Goal: Transaction & Acquisition: Purchase product/service

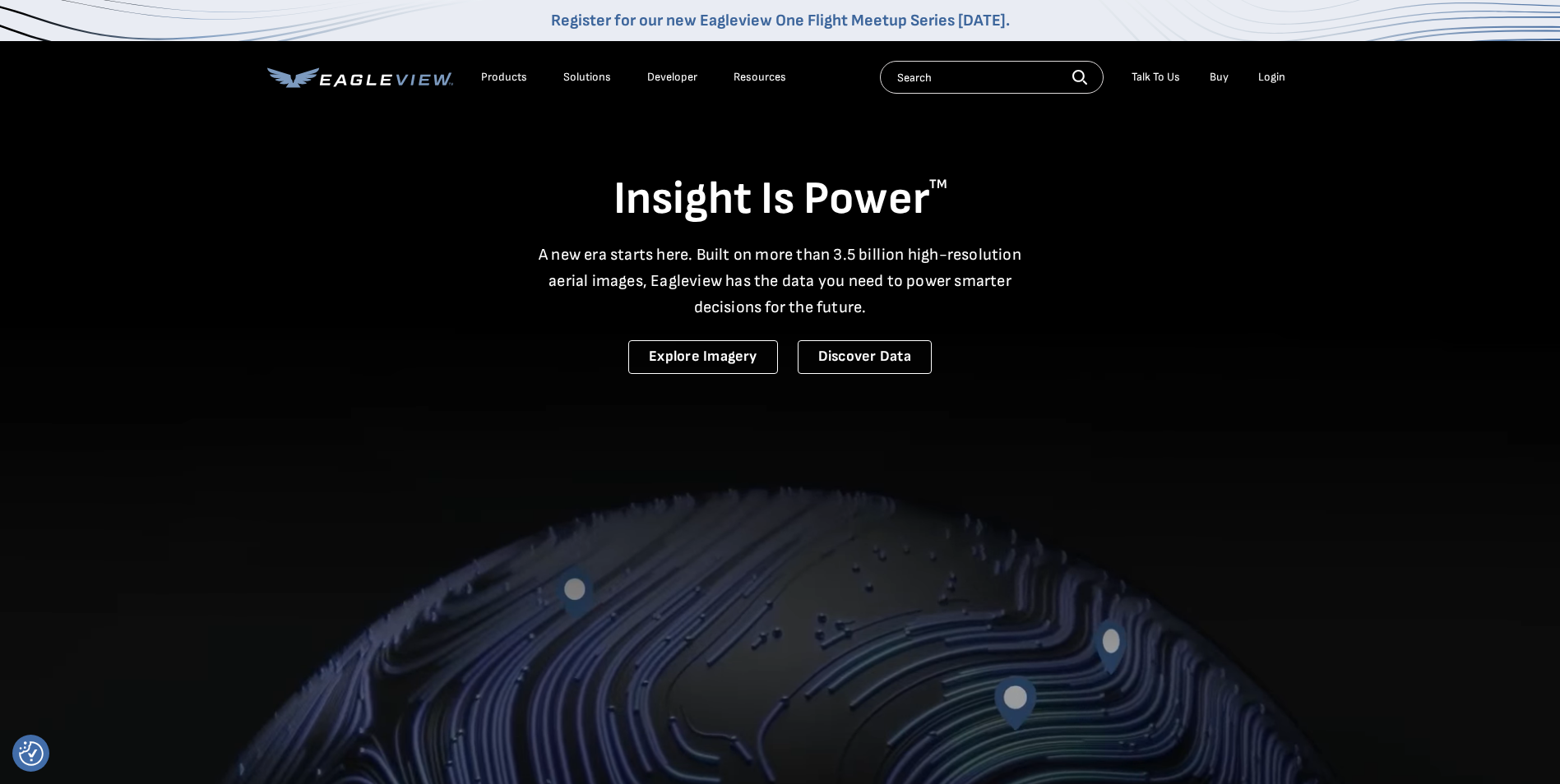
click at [1277, 74] on div "Login" at bounding box center [1272, 76] width 27 height 15
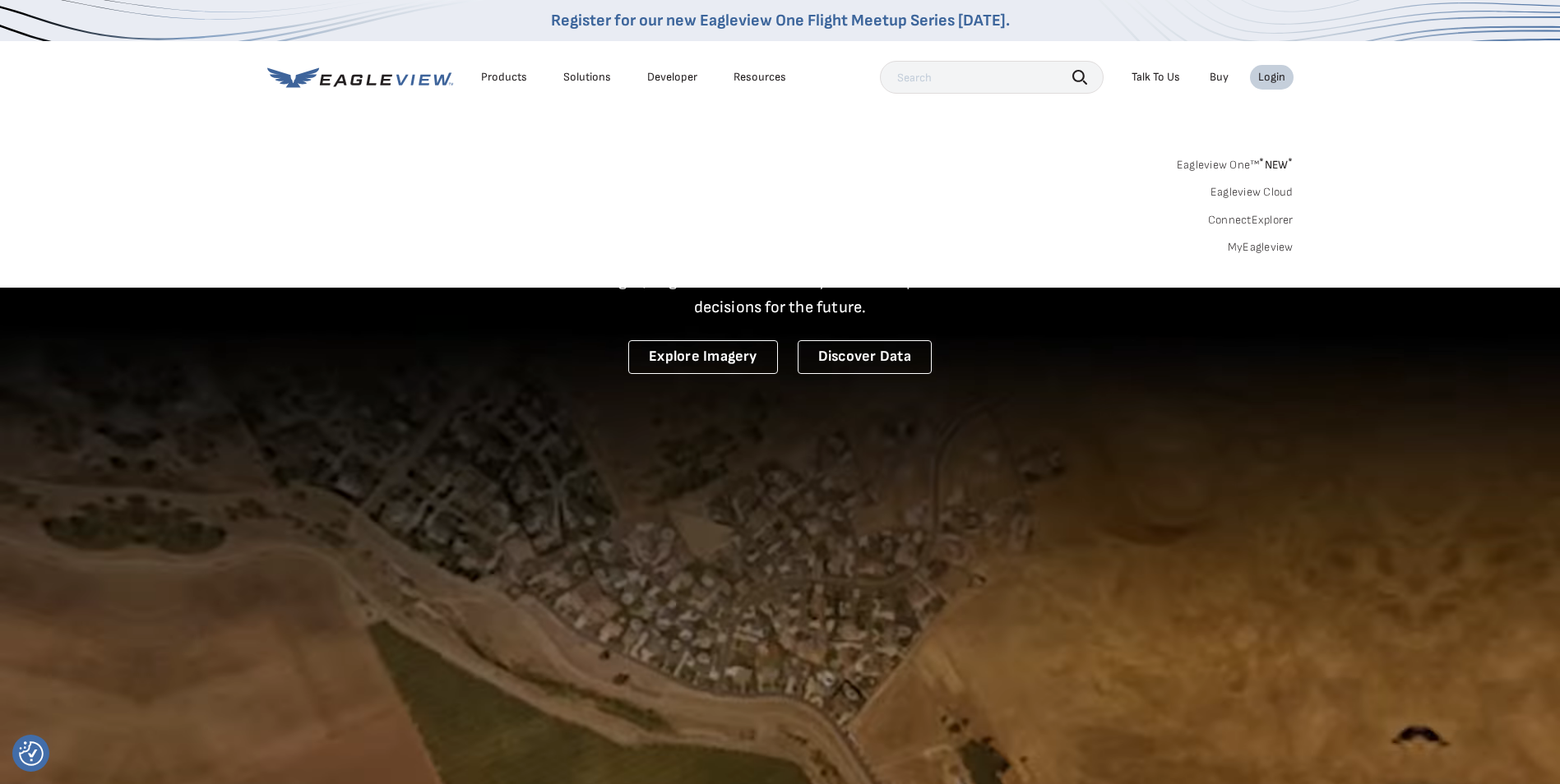
click at [1254, 241] on link "MyEagleview" at bounding box center [1261, 247] width 66 height 15
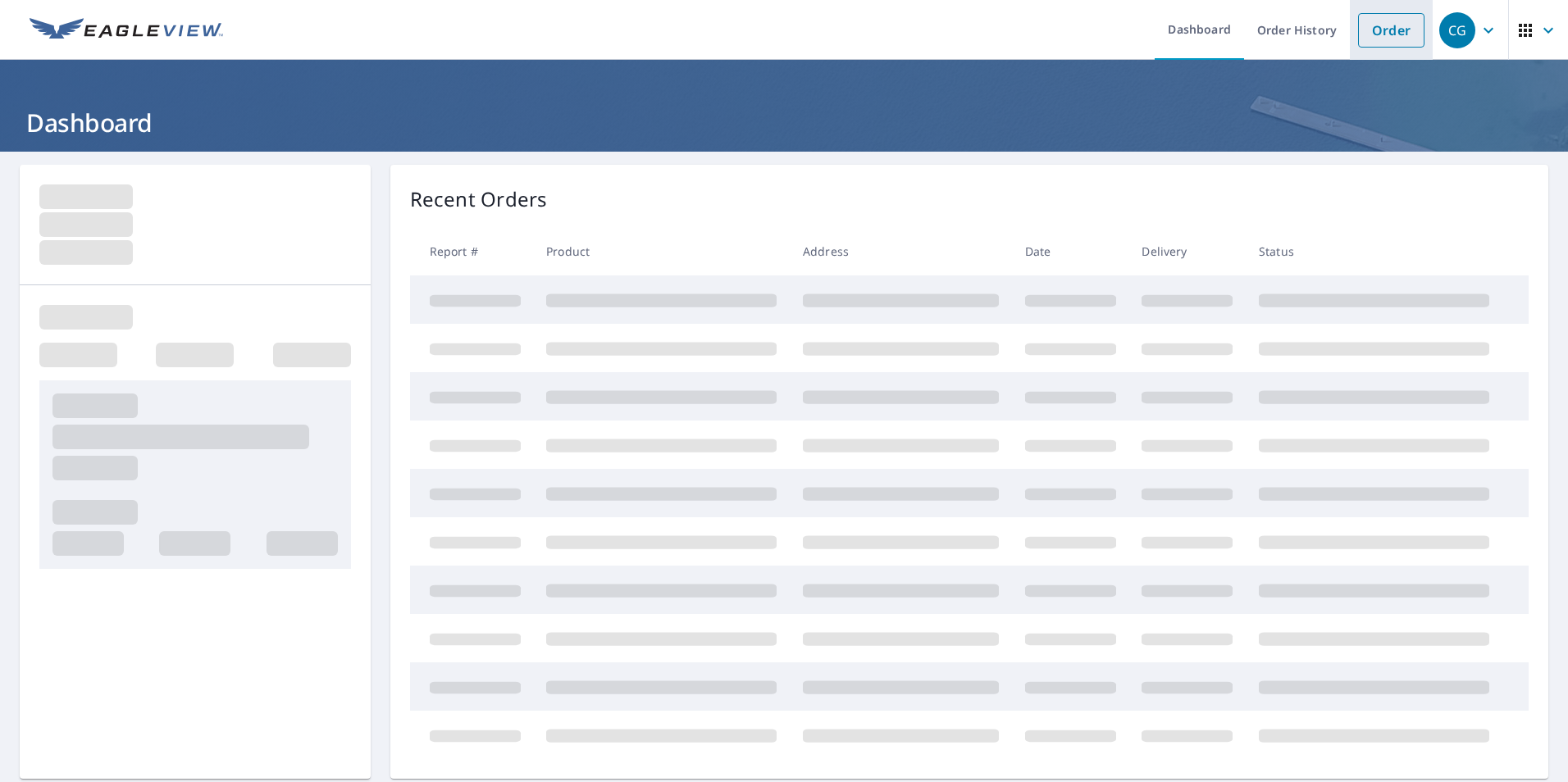
click at [1386, 25] on link "Order" at bounding box center [1391, 31] width 67 height 35
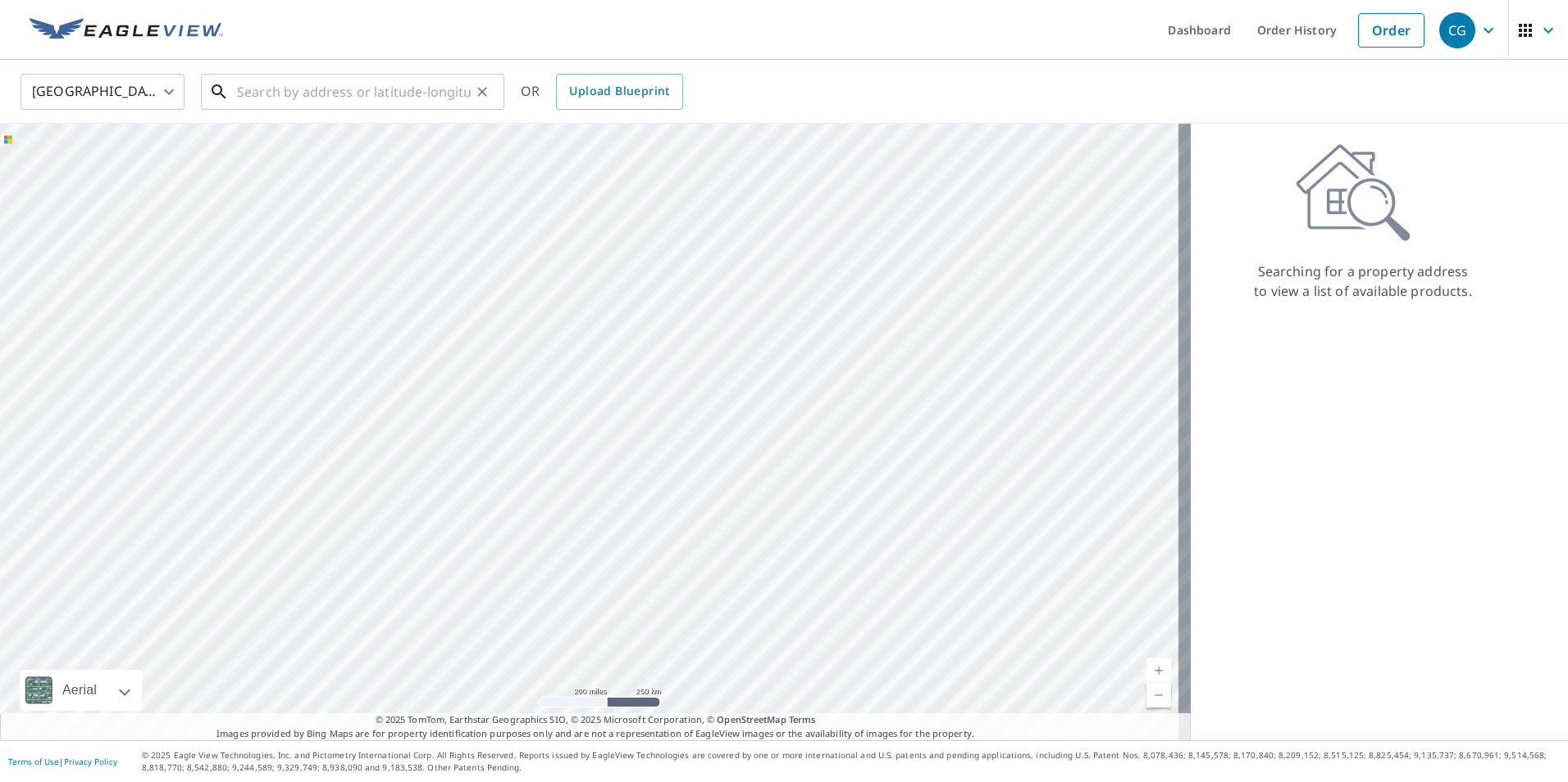
click at [257, 95] on input "text" at bounding box center [353, 92] width 234 height 46
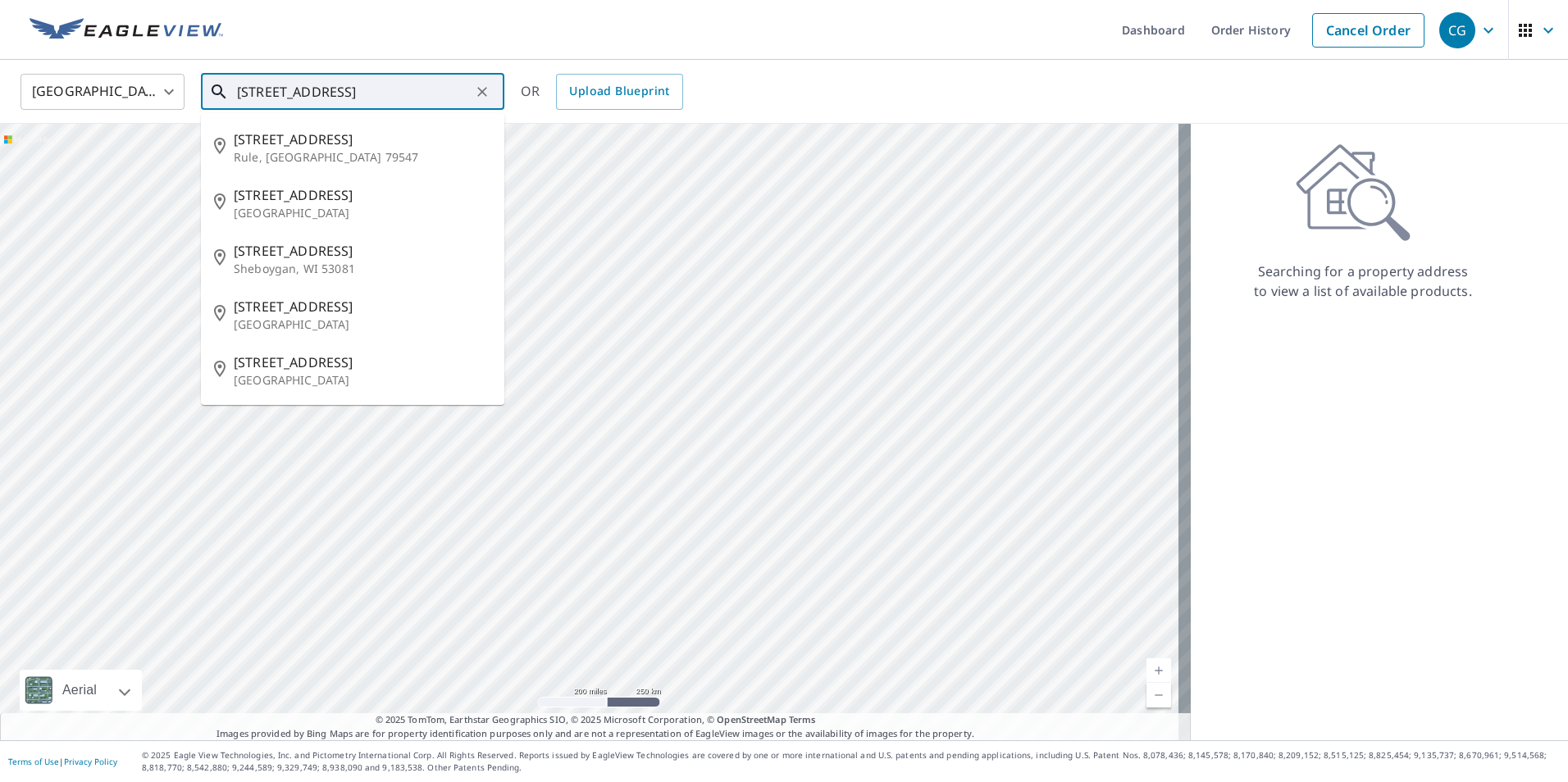
type input "1405 union ave 15065"
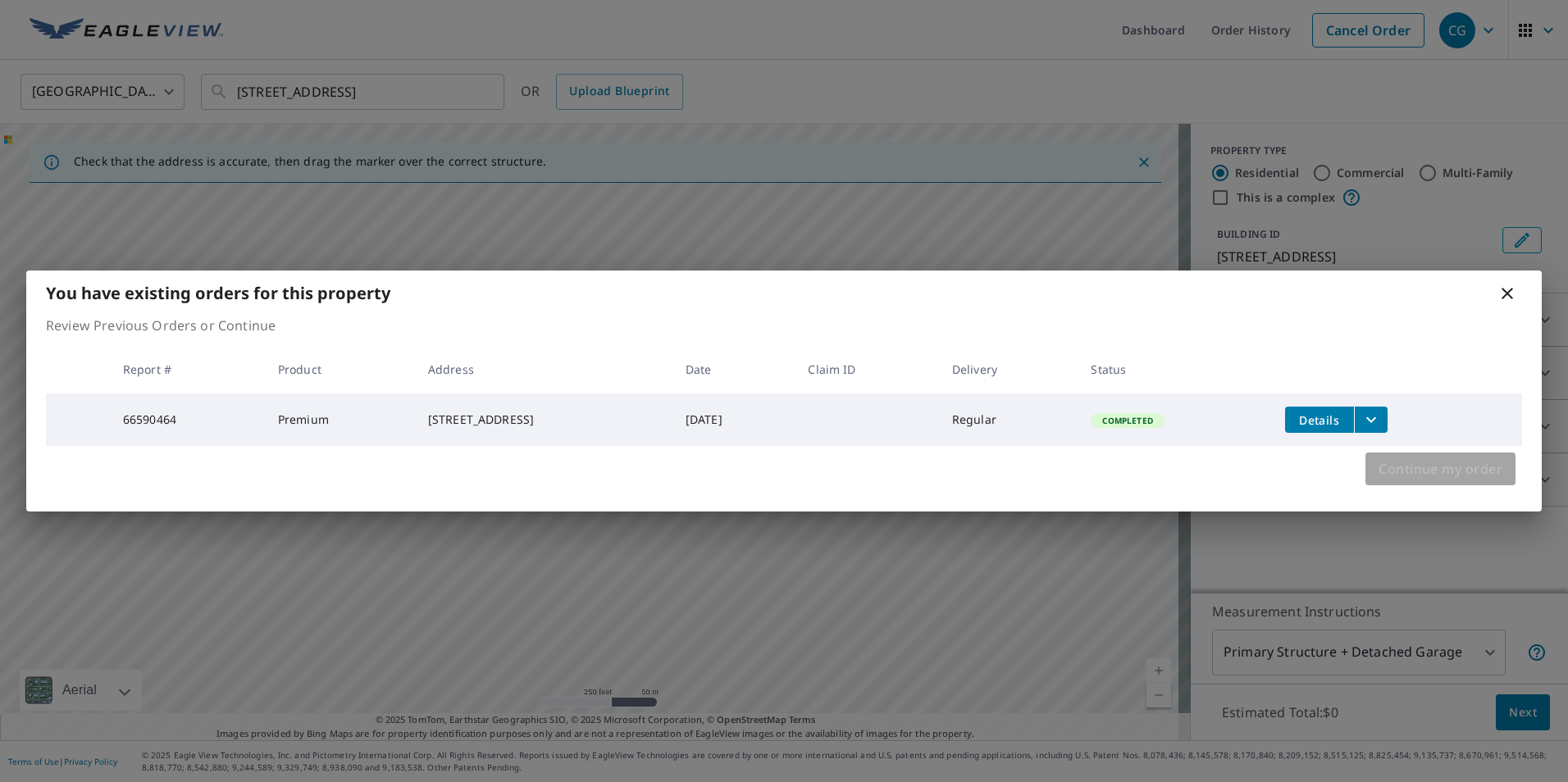
click at [1403, 474] on span "Continue my order" at bounding box center [1441, 469] width 124 height 23
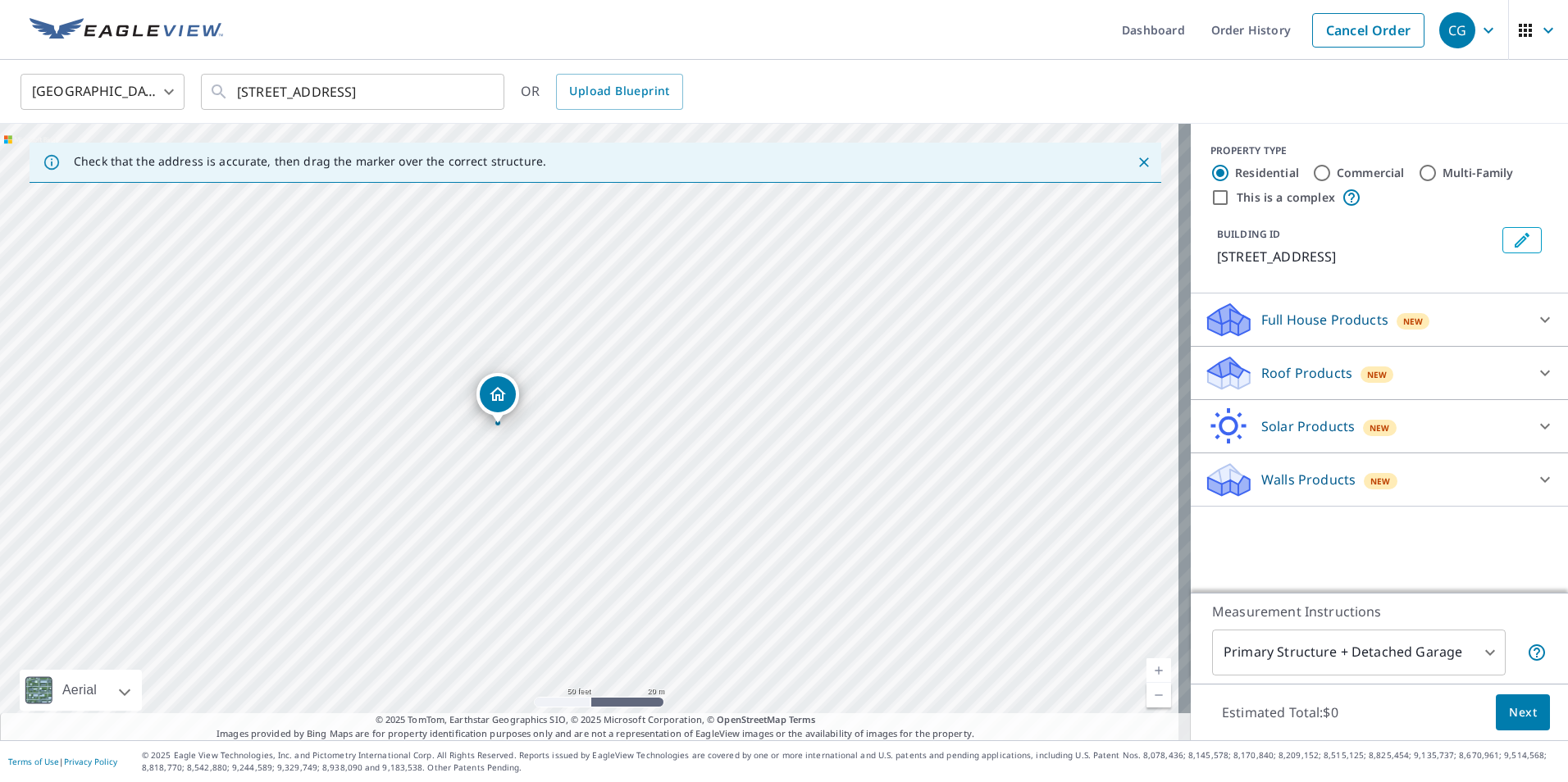
drag, startPoint x: 520, startPoint y: 426, endPoint x: 824, endPoint y: 625, distance: 363.3
click at [824, 625] on div "1405 Union Ave Natrona Heights, PA 15065" at bounding box center [595, 432] width 1190 height 617
drag, startPoint x: 604, startPoint y: 499, endPoint x: 711, endPoint y: 515, distance: 108.2
click at [711, 515] on div "1405 Union Ave Natrona Heights, PA 15065" at bounding box center [595, 432] width 1190 height 617
click at [1309, 378] on p "Roof Products" at bounding box center [1306, 373] width 91 height 19
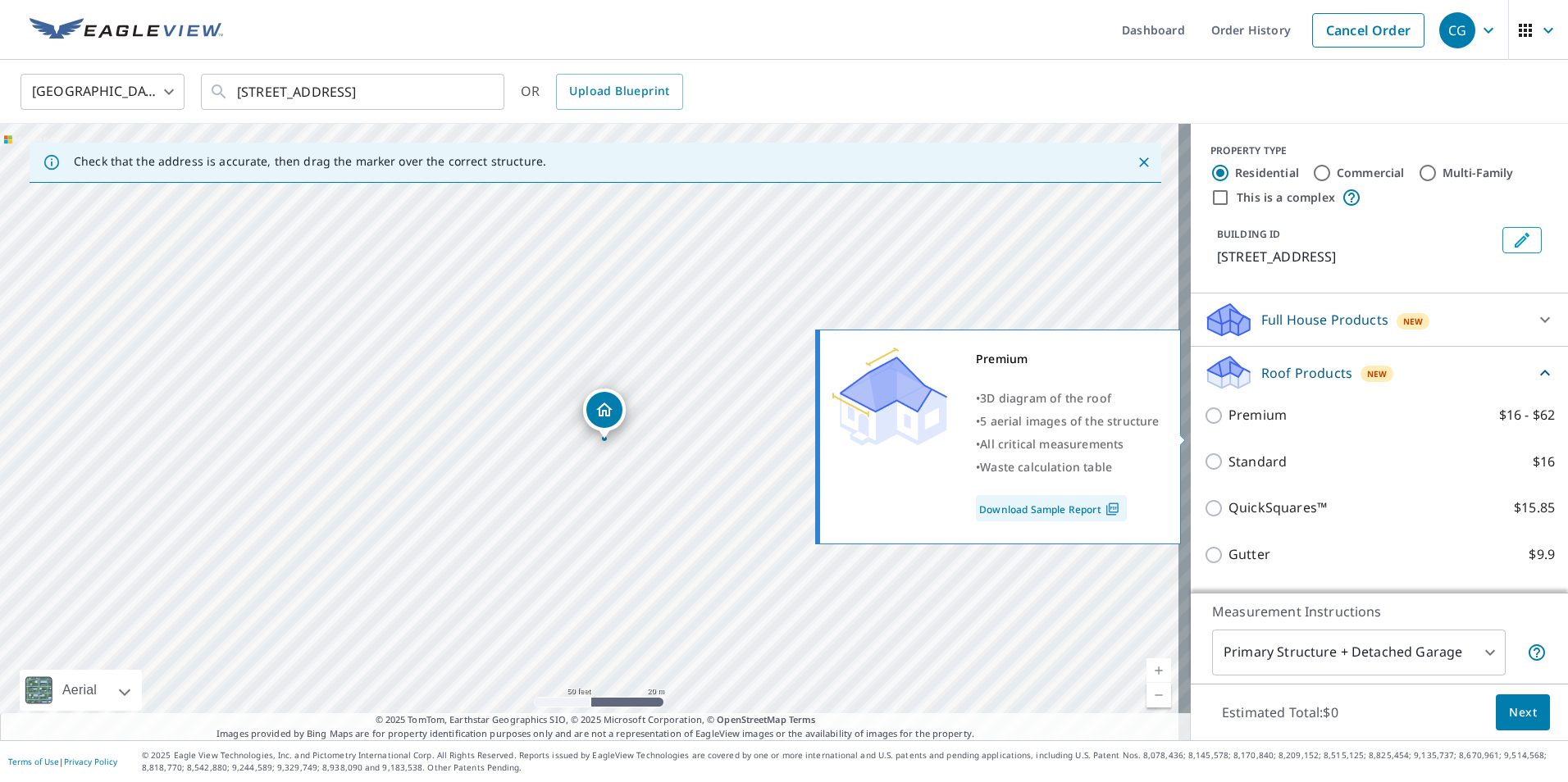
click at [1255, 426] on p "Premium" at bounding box center [1257, 415] width 58 height 20
click at [1228, 426] on input "Premium $16 - $62" at bounding box center [1216, 415] width 24 height 19
checkbox input "true"
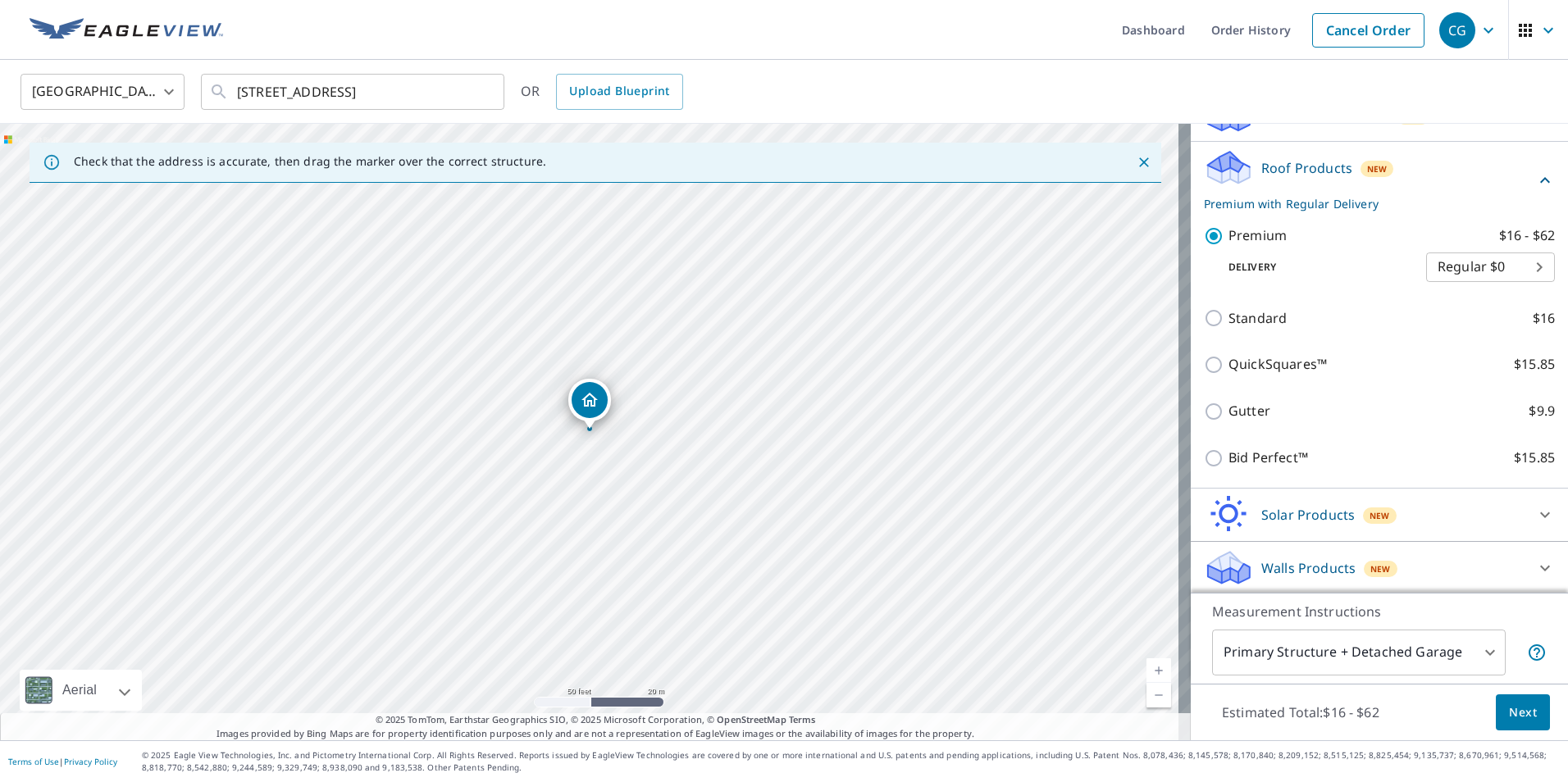
scroll to position [227, 0]
click at [1311, 560] on p "Walls Products" at bounding box center [1308, 566] width 95 height 19
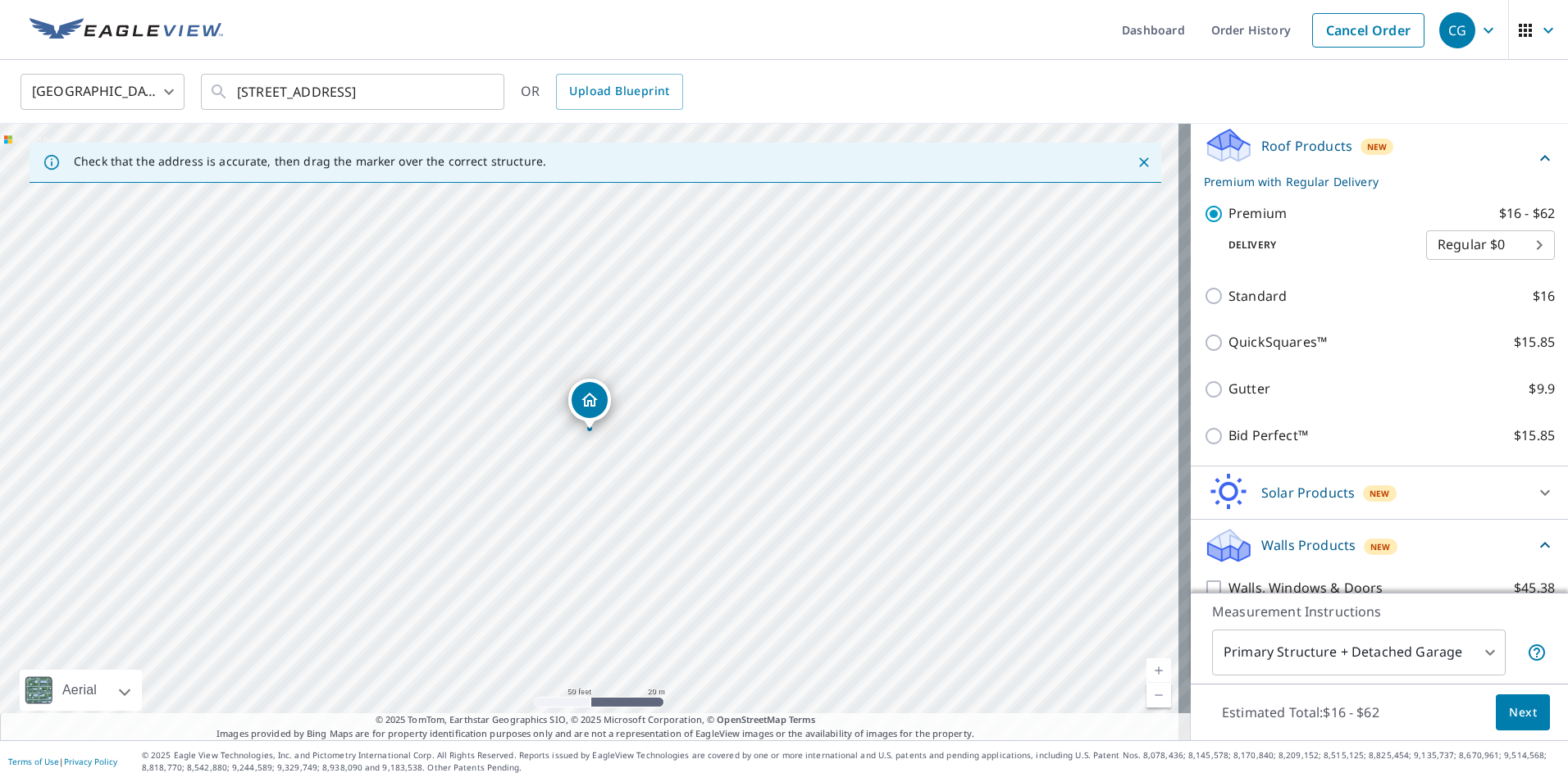
click at [1308, 555] on p "Walls Products" at bounding box center [1308, 545] width 95 height 19
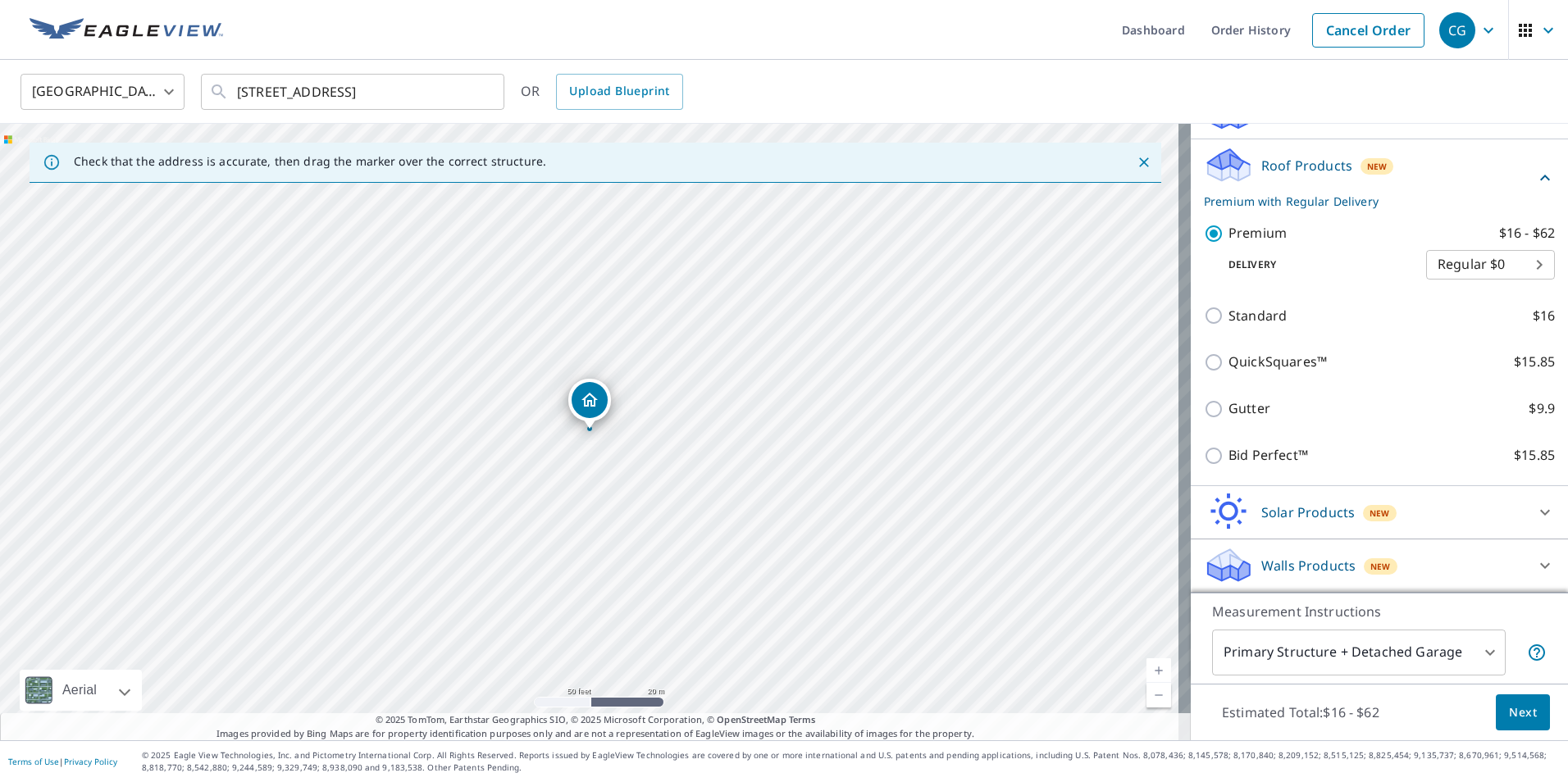
click at [1267, 564] on p "Walls Products" at bounding box center [1308, 566] width 95 height 19
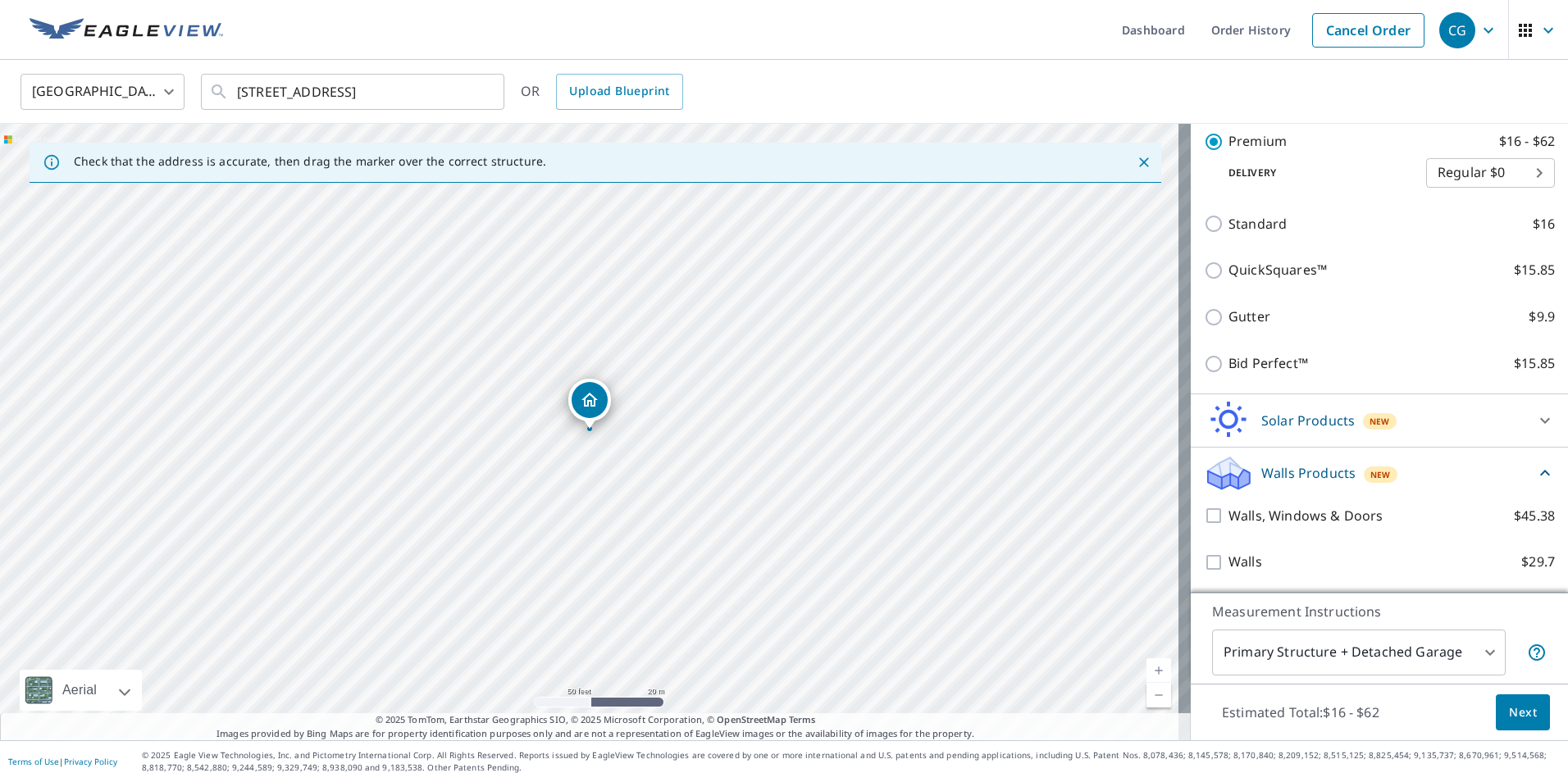
scroll to position [319, 0]
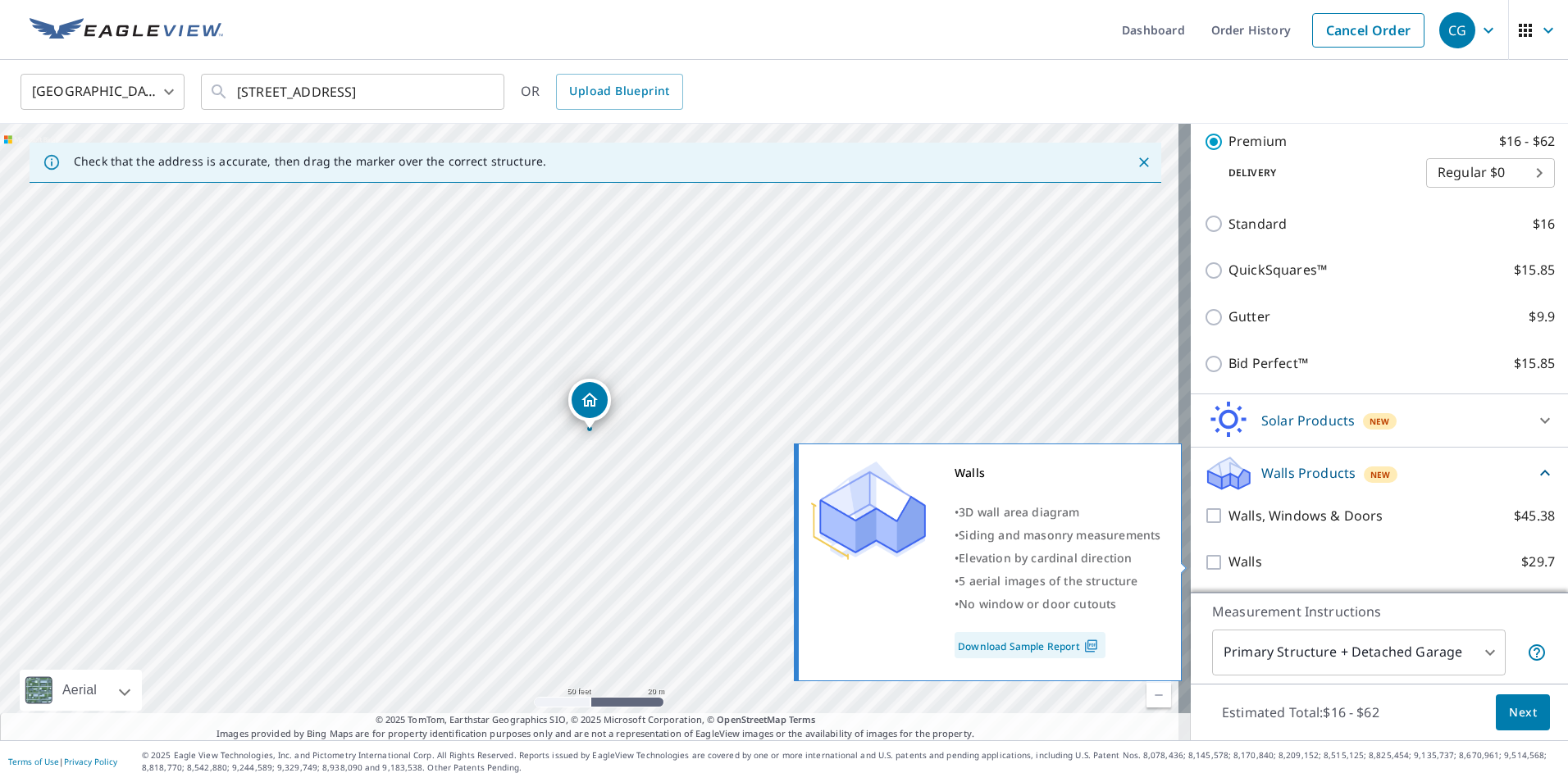
click at [1235, 556] on p "Walls" at bounding box center [1245, 562] width 34 height 20
click at [1228, 556] on input "Walls $29.7" at bounding box center [1216, 563] width 24 height 19
checkbox input "true"
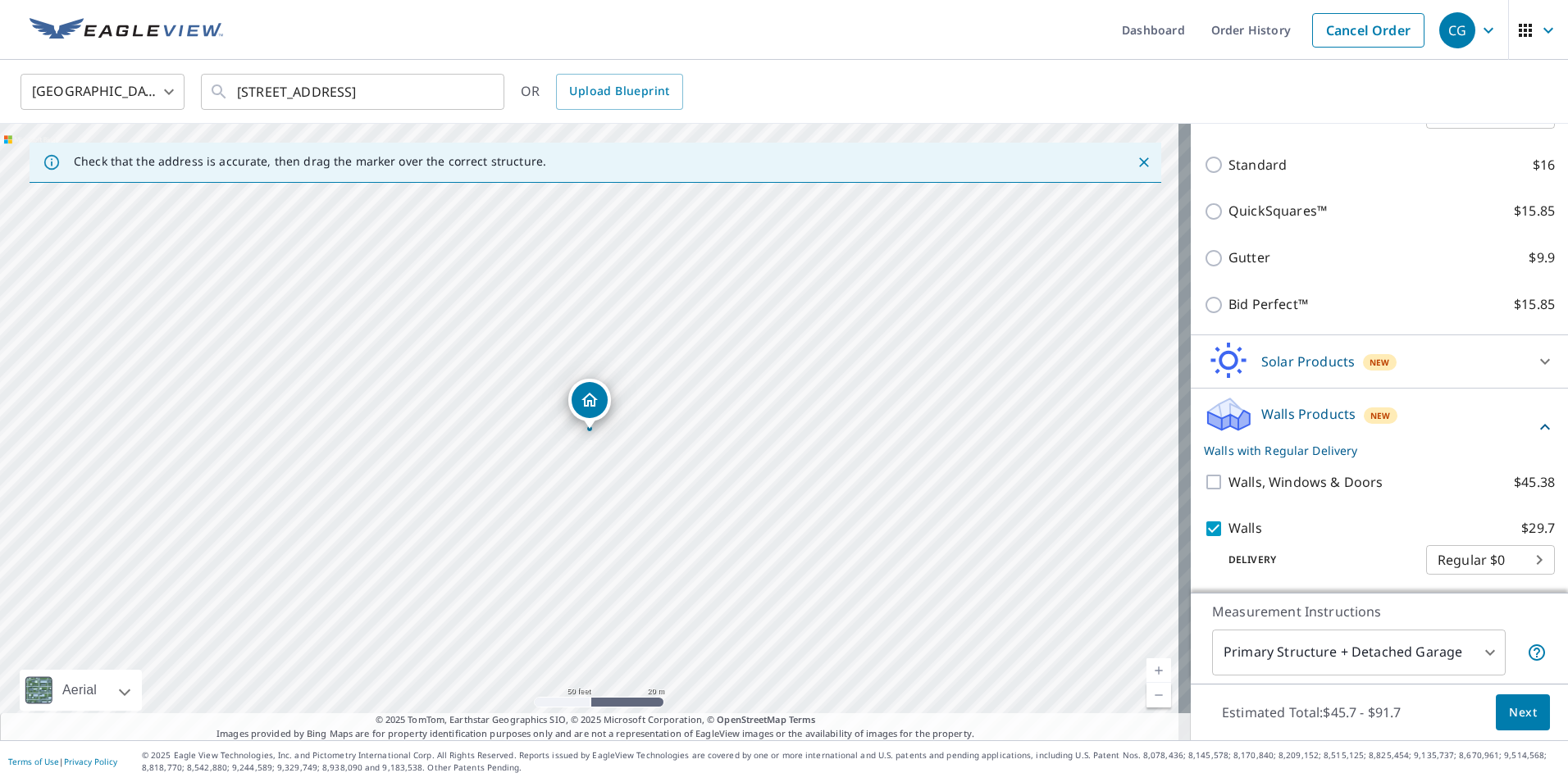
scroll to position [380, 0]
click at [1310, 647] on body "CG CG Dashboard Order History Cancel Order CG United States US ​ 1405 union ave…" at bounding box center [784, 391] width 1568 height 782
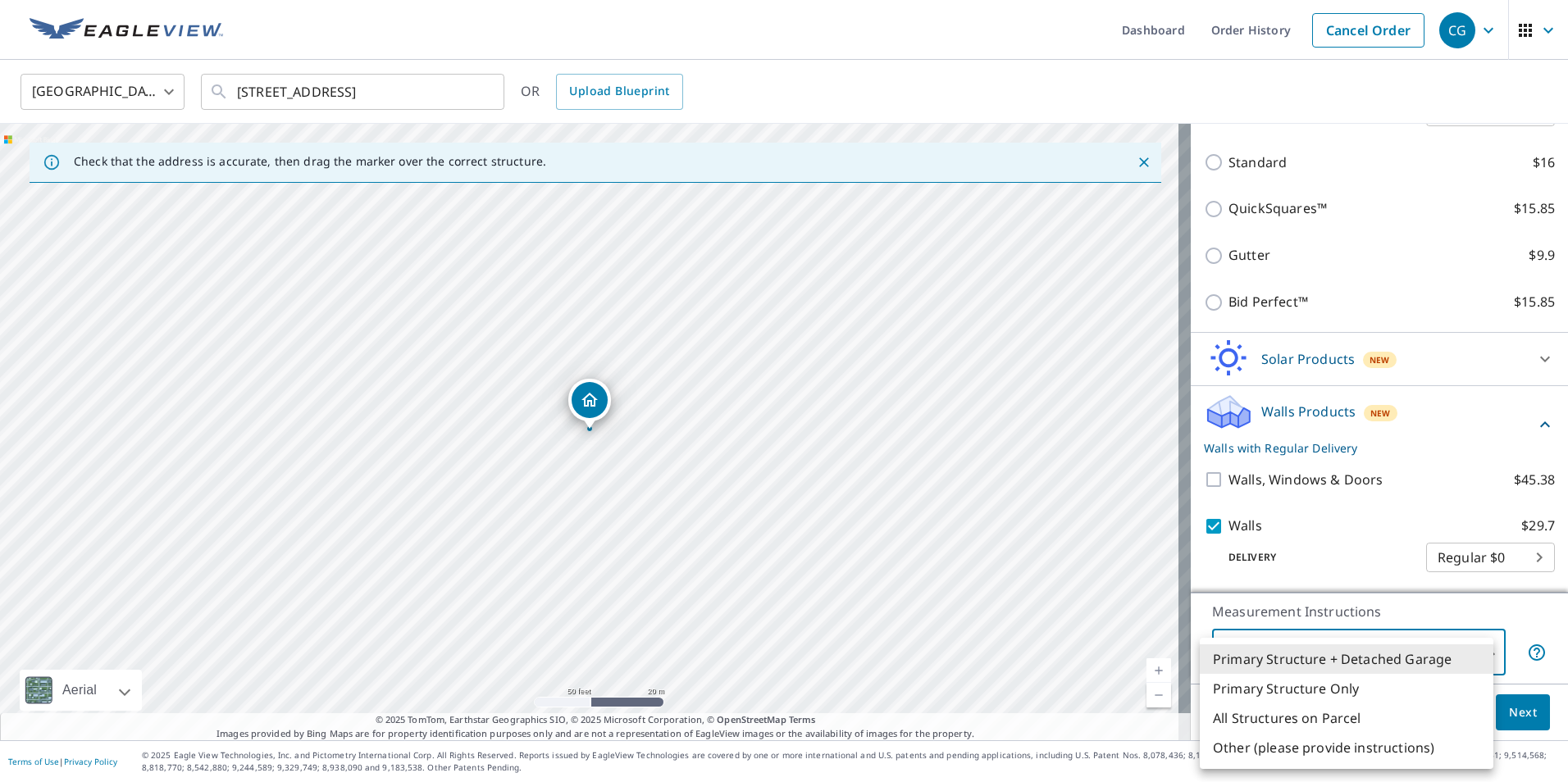
click at [1302, 689] on li "Primary Structure Only" at bounding box center [1347, 688] width 294 height 30
type input "2"
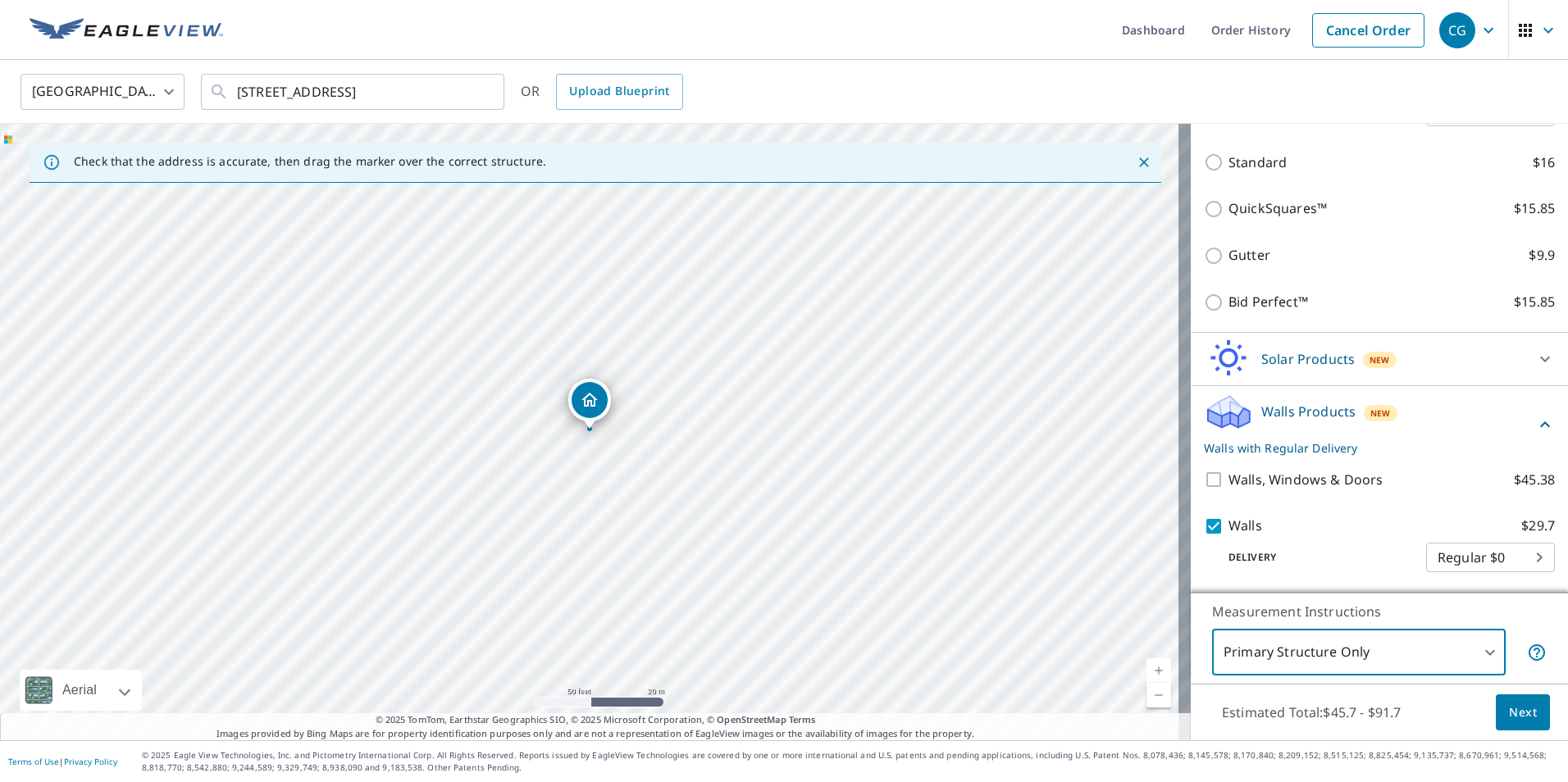
click at [1511, 721] on span "Next" at bounding box center [1523, 712] width 28 height 20
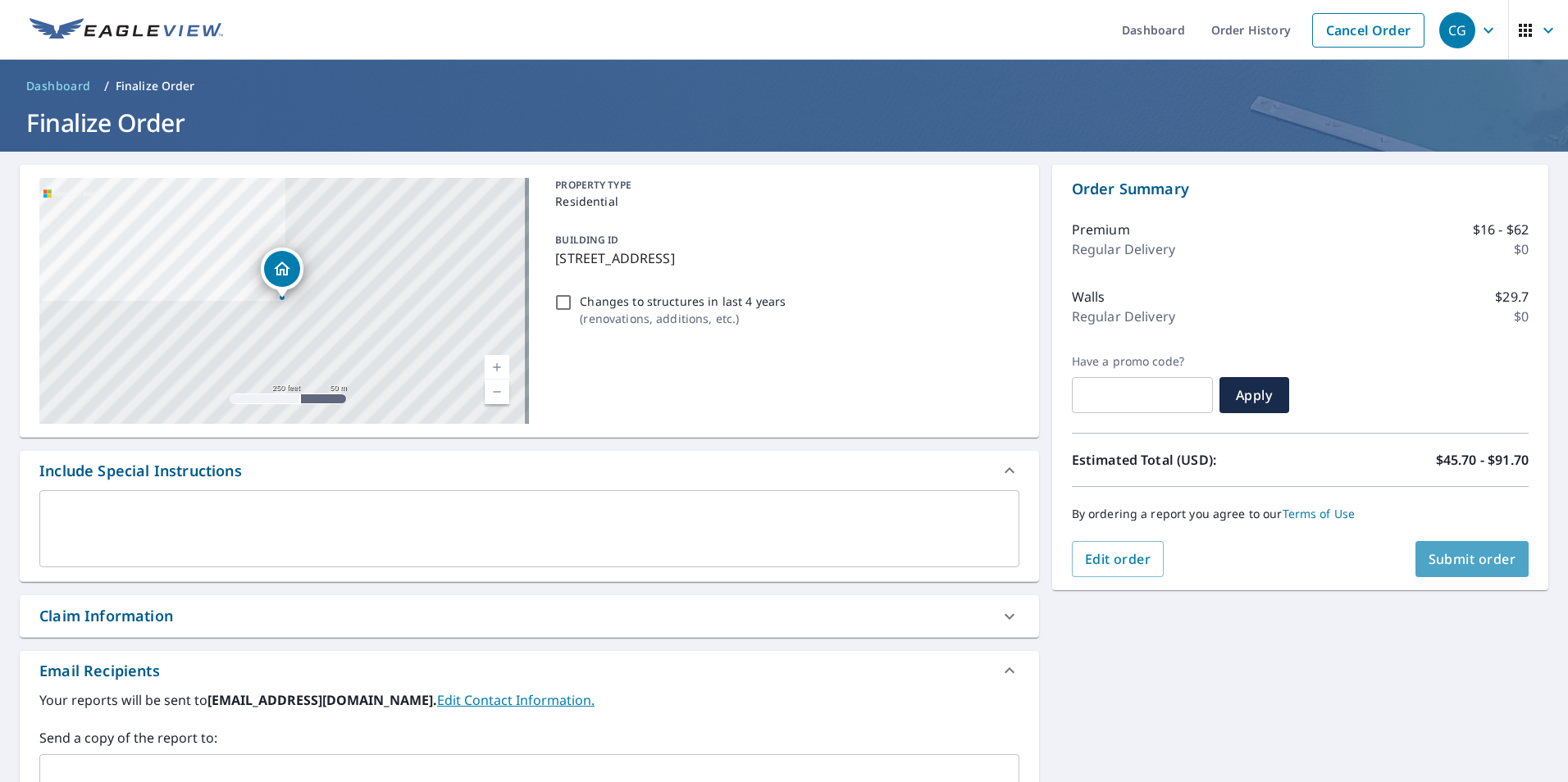
click at [1429, 554] on span "Submit order" at bounding box center [1472, 559] width 88 height 18
checkbox input "true"
